Goal: Book appointment/travel/reservation

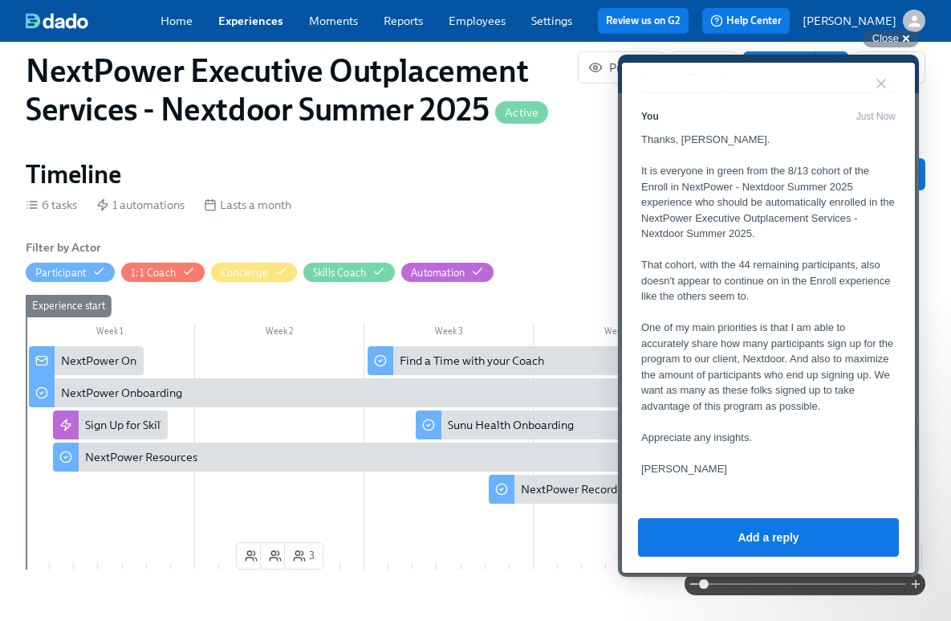
scroll to position [766, 0]
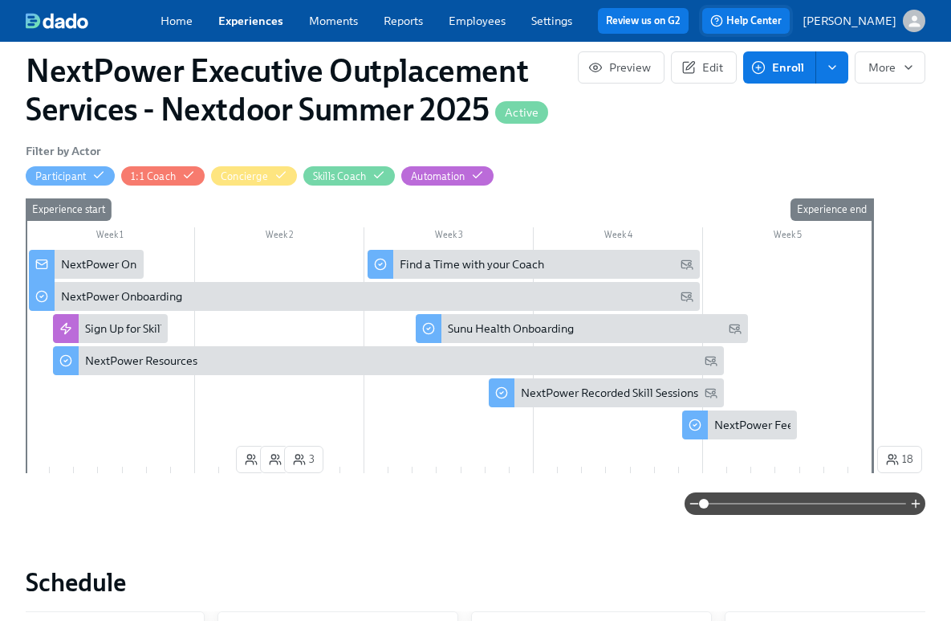
scroll to position [0, 2530]
click at [766, 26] on span "Help Center" at bounding box center [745, 21] width 71 height 16
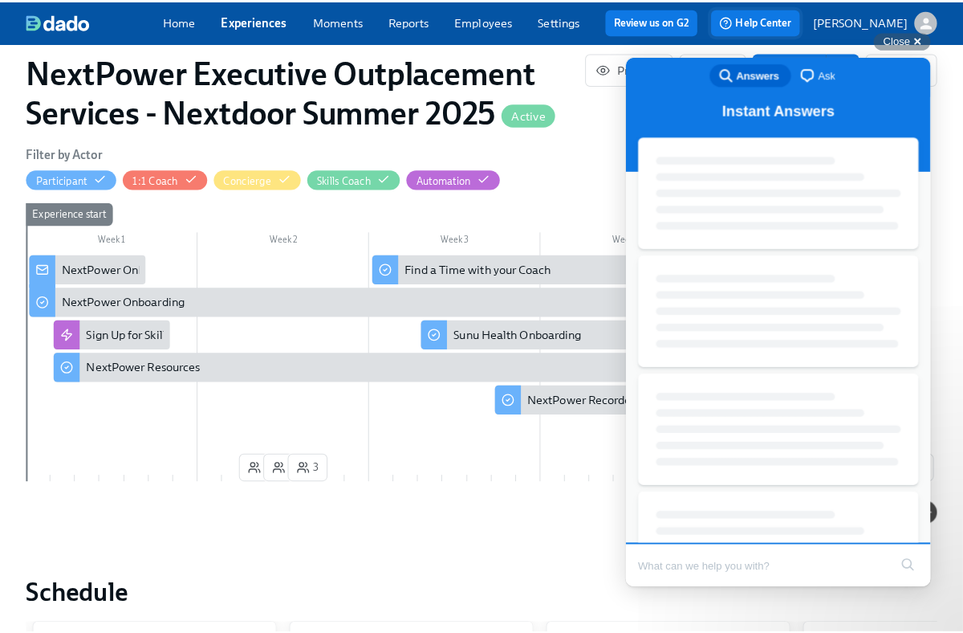
scroll to position [0, 0]
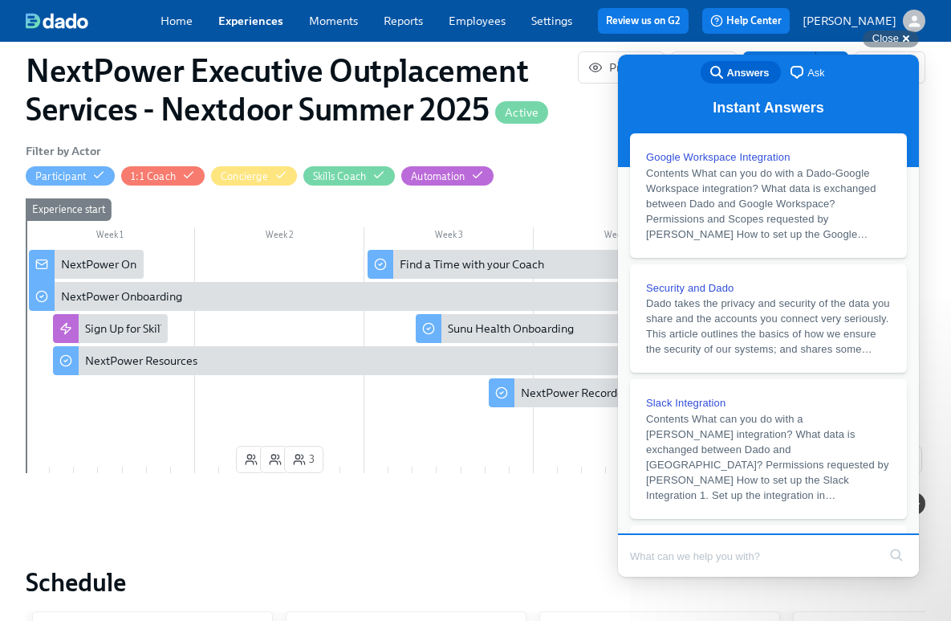
click at [808, 74] on span "Ask" at bounding box center [816, 73] width 17 height 16
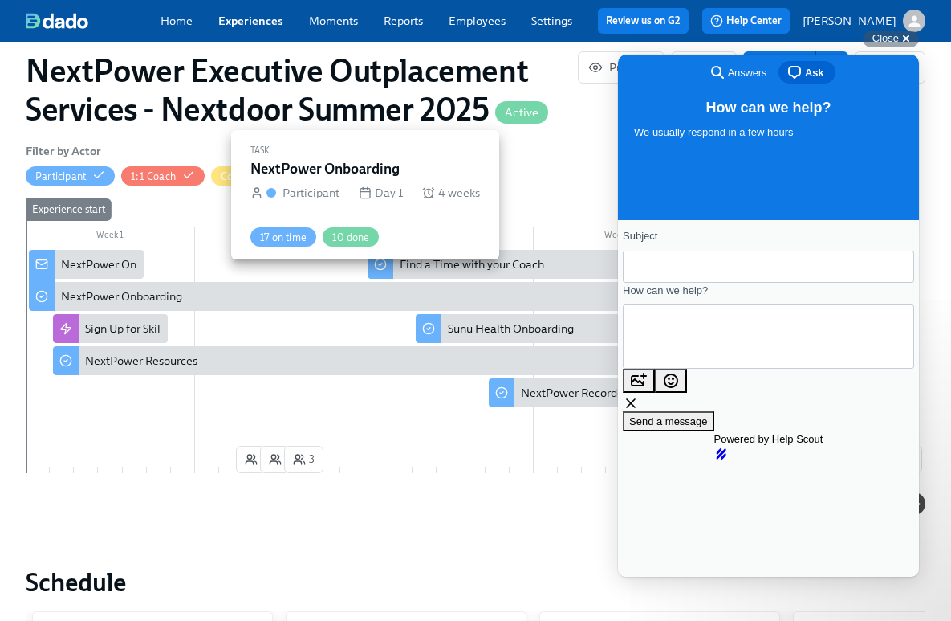
click at [120, 288] on div "NextPower Onboarding" at bounding box center [364, 296] width 671 height 29
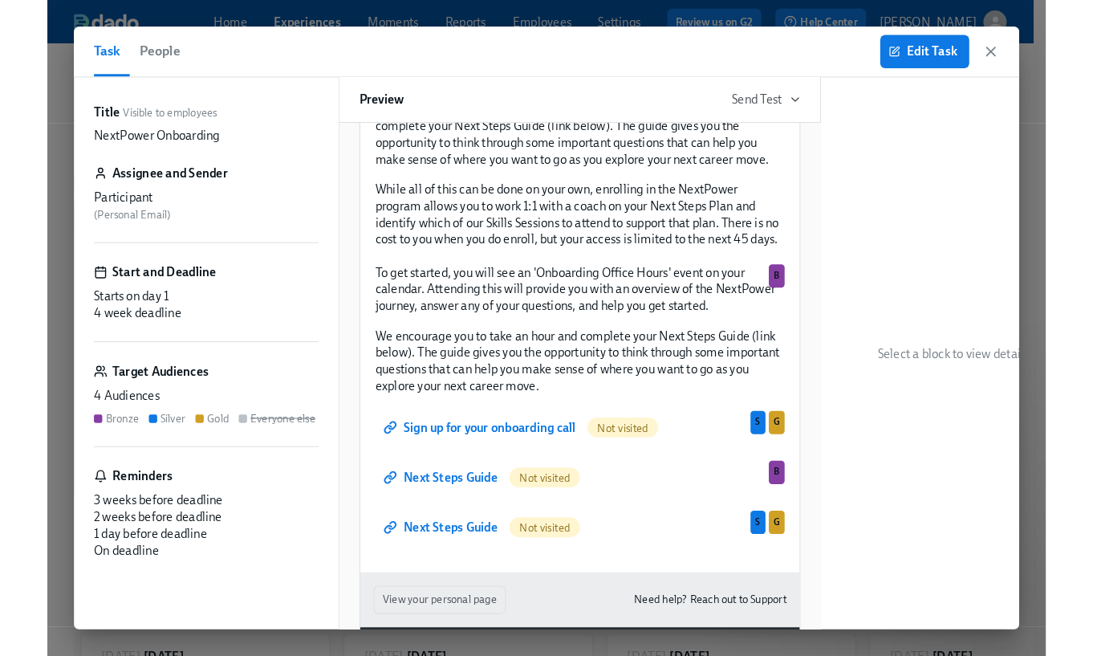
scroll to position [382, 0]
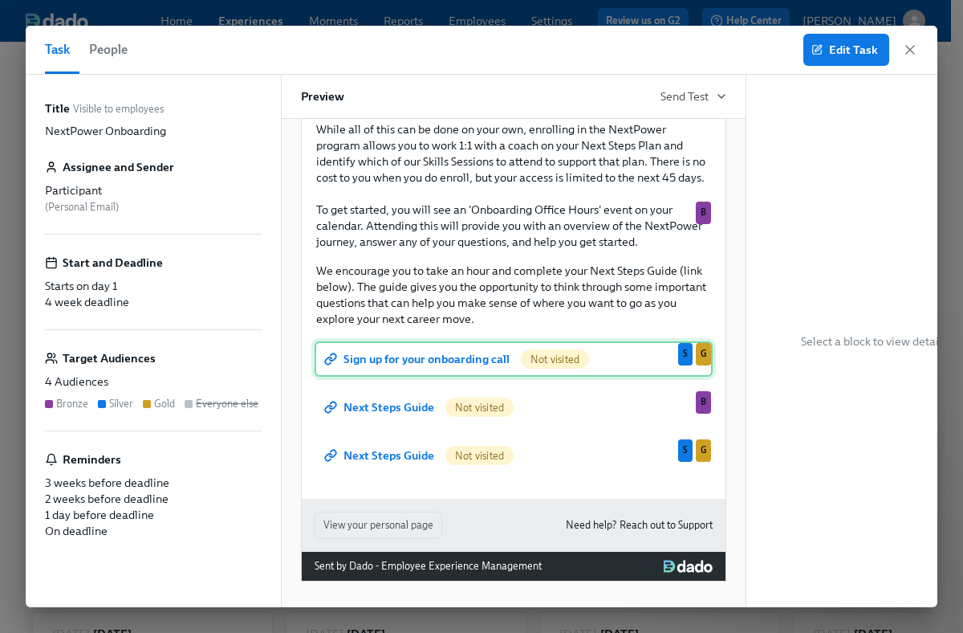
click at [417, 346] on div "Sign up for your onboarding call Not visited S G" at bounding box center [514, 358] width 398 height 35
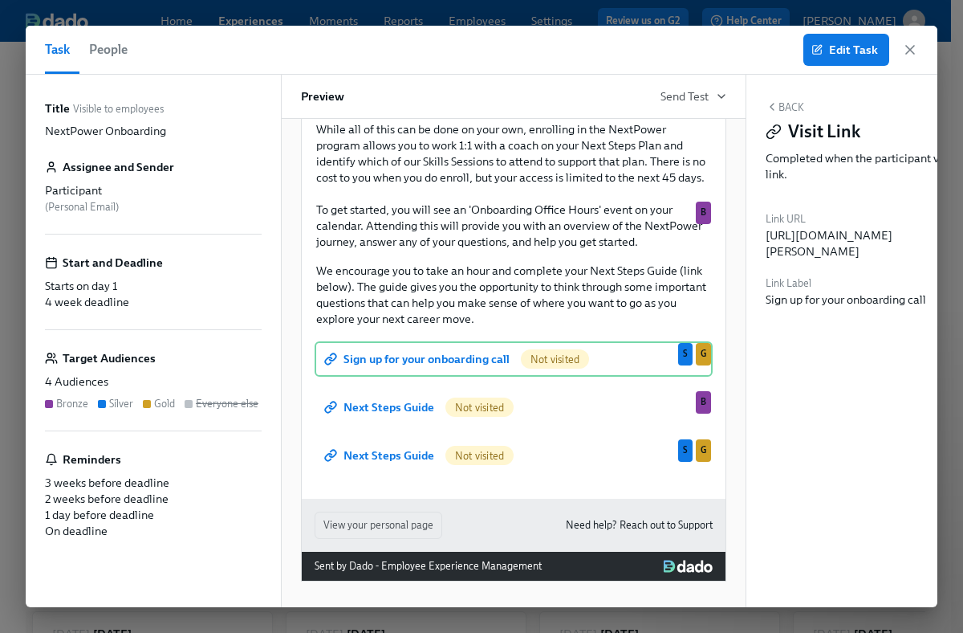
click at [872, 243] on div "https://calendly.com/scott-7ku/exploring-nextpower-to-power-your-outplacement" at bounding box center [874, 243] width 217 height 32
copy div "https://calendly.com/scott-7ku/exploring-nextpower-to-power-your-outplacement"
click at [913, 52] on icon "button" at bounding box center [910, 50] width 8 height 8
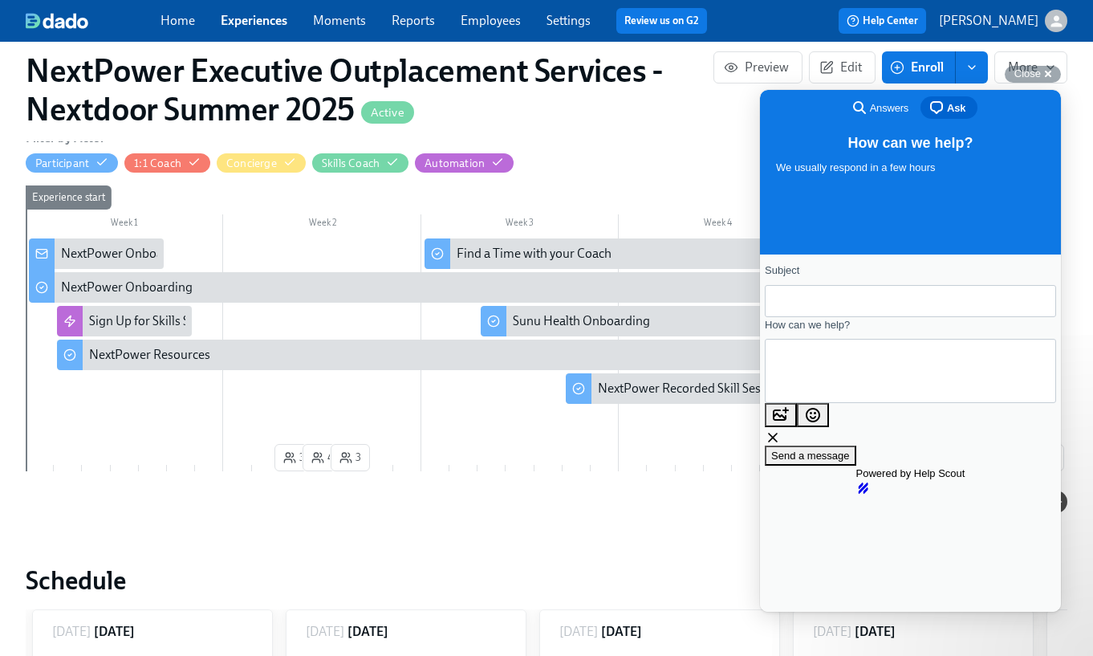
scroll to position [0, 2530]
click at [879, 114] on span "Answers" at bounding box center [889, 108] width 39 height 16
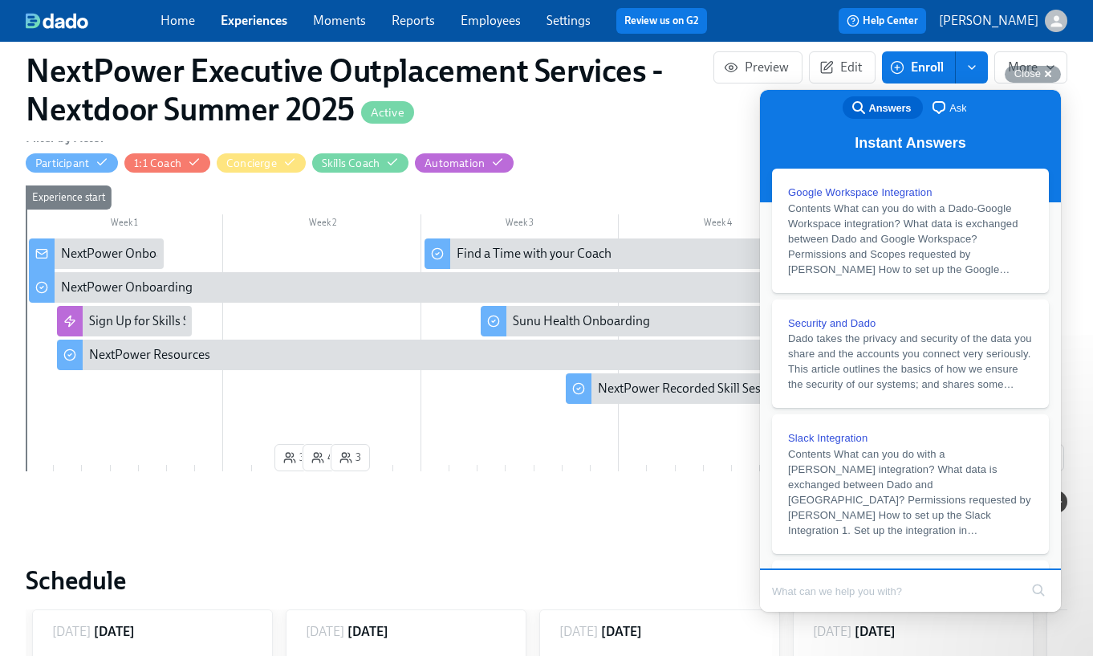
click at [951, 112] on span "Ask" at bounding box center [958, 108] width 17 height 16
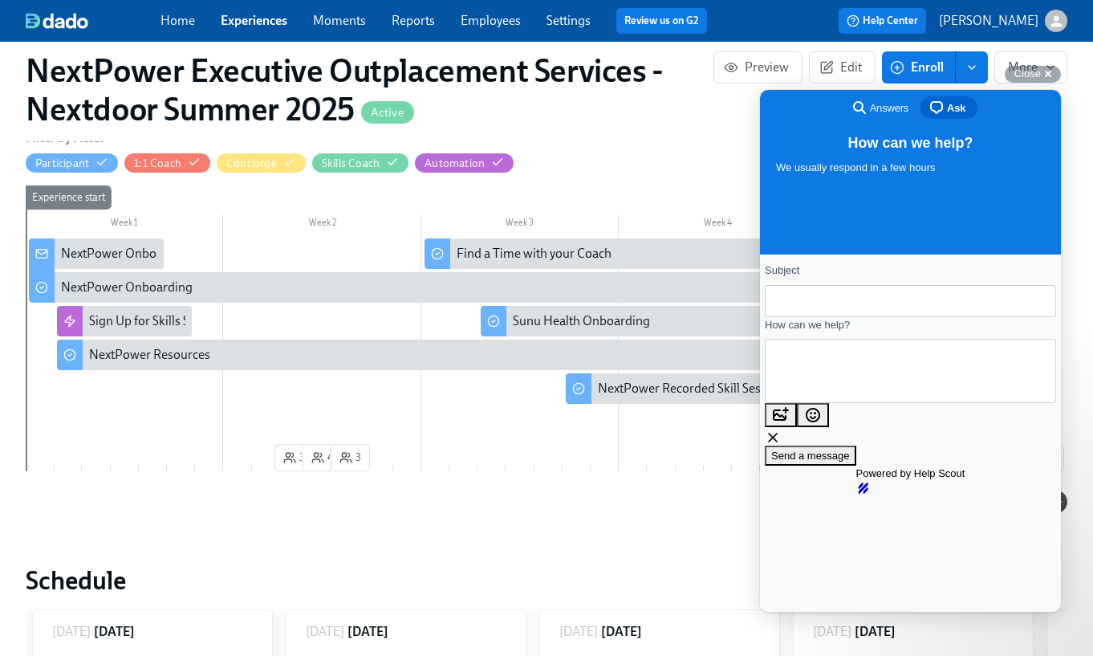
click at [953, 111] on span "Ask" at bounding box center [956, 108] width 18 height 16
click at [886, 103] on span "Answers" at bounding box center [889, 108] width 39 height 16
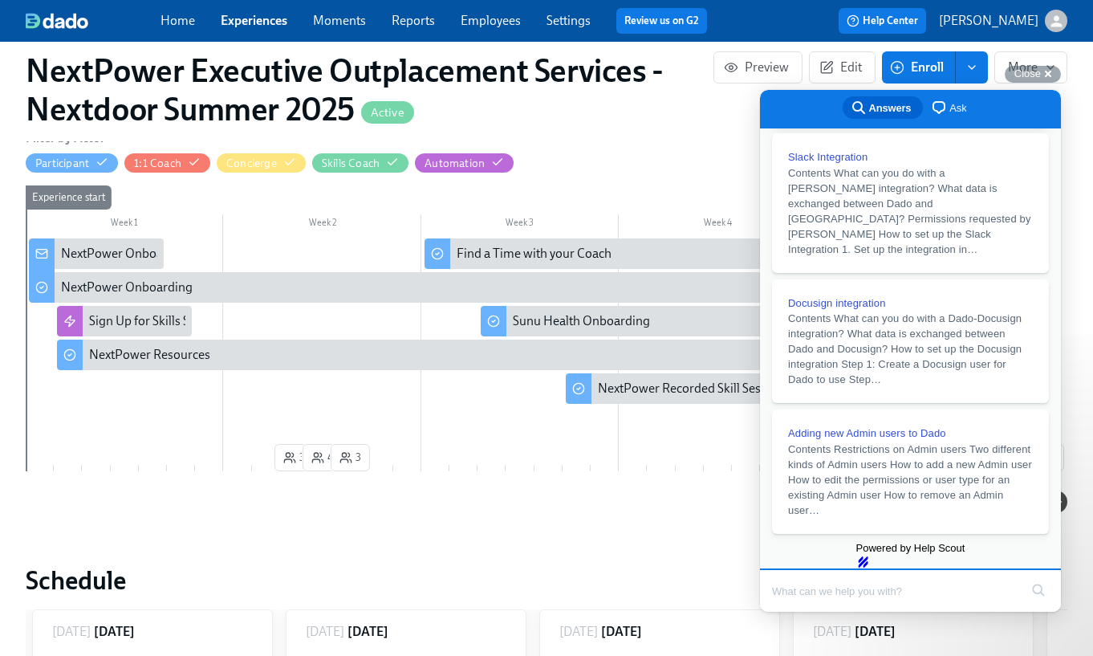
scroll to position [340, 0]
click at [959, 108] on span "Ask" at bounding box center [958, 108] width 17 height 16
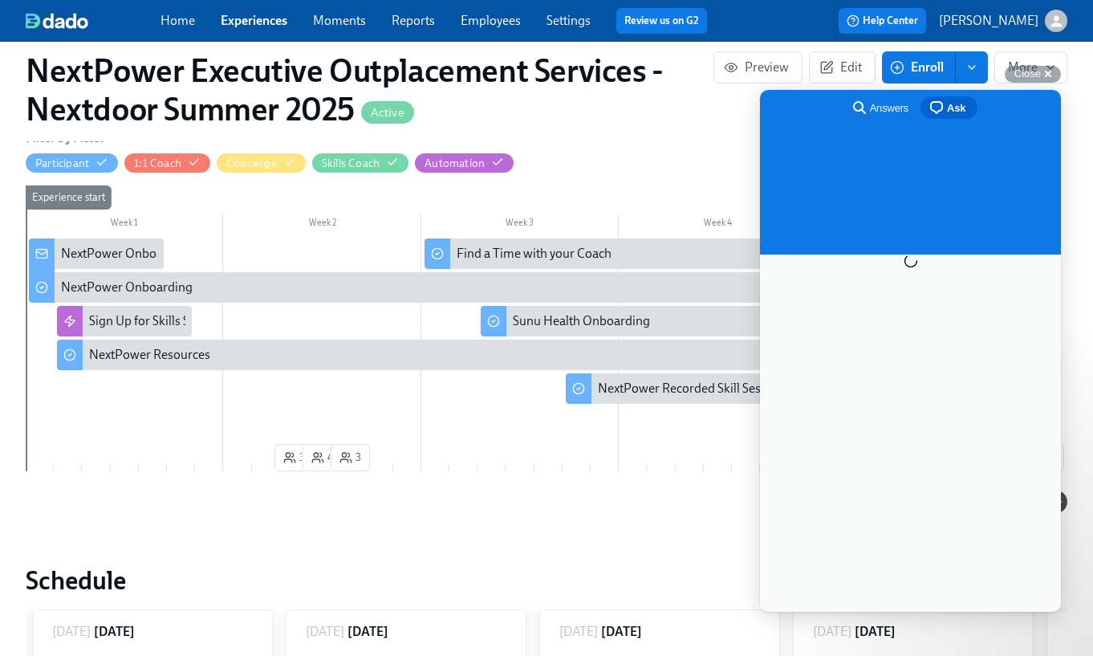
scroll to position [0, 0]
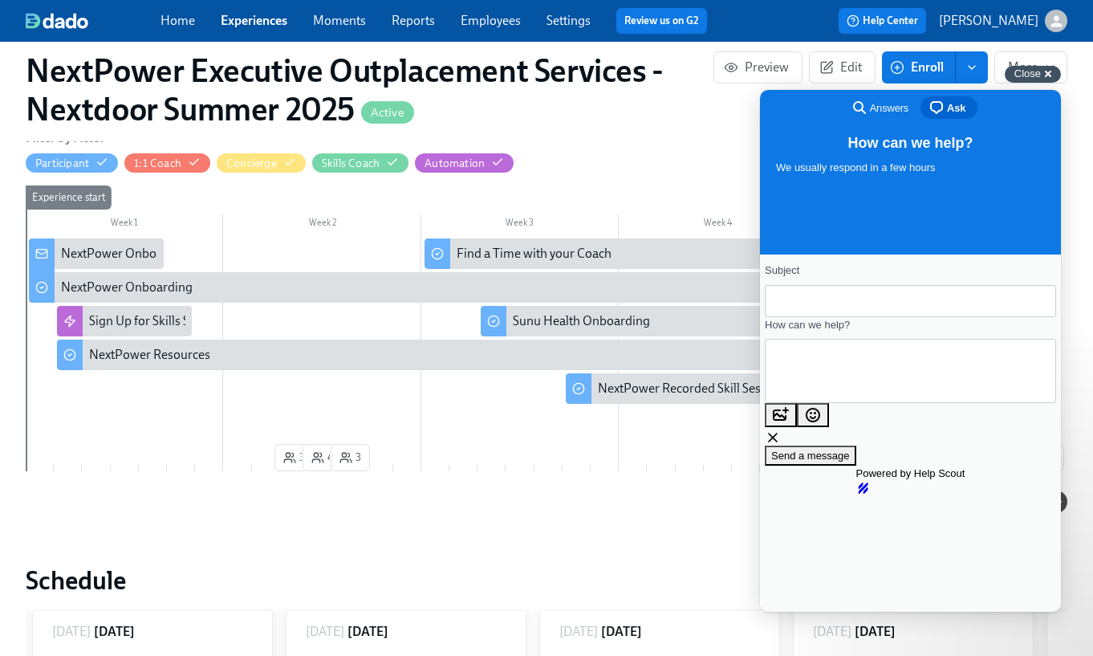
click at [963, 69] on div "Close cross-small" at bounding box center [1033, 74] width 56 height 17
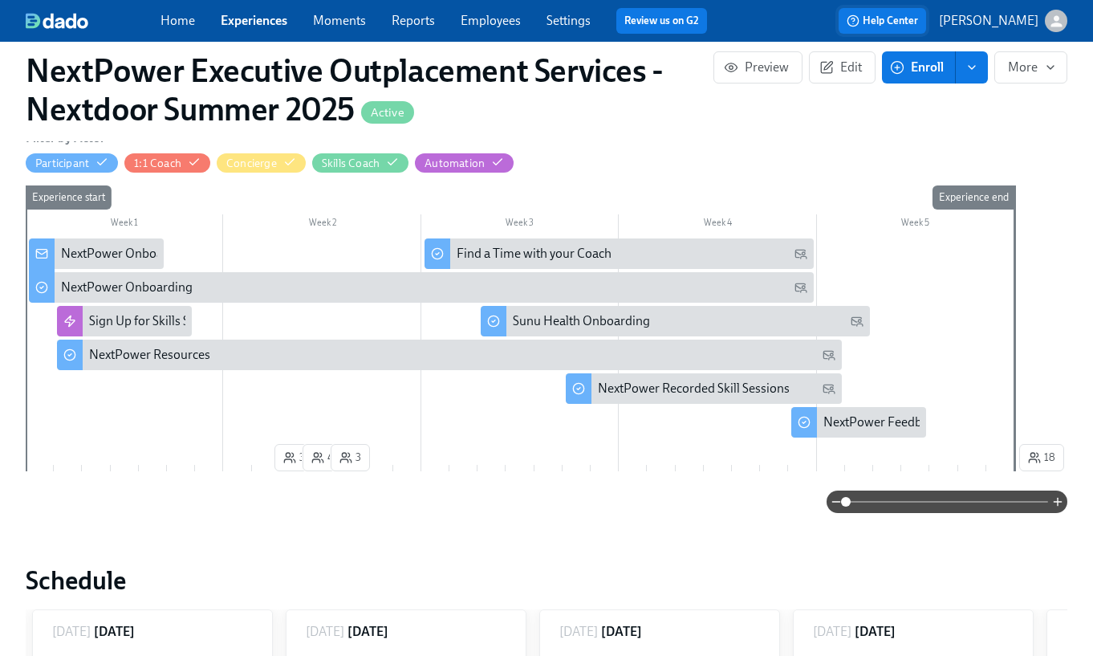
click at [918, 22] on span "Help Center" at bounding box center [882, 21] width 71 height 16
